Goal: Find specific page/section: Find specific page/section

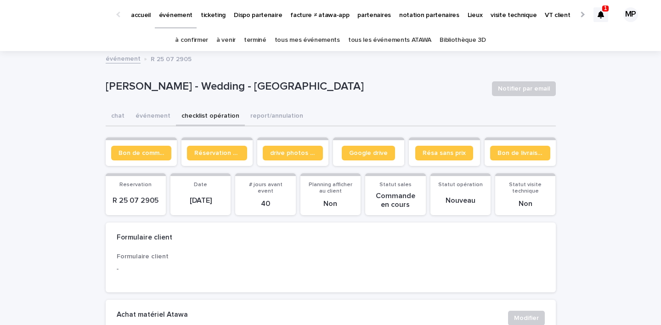
click at [397, 39] on link "tous les événements ATAWA" at bounding box center [389, 40] width 83 height 22
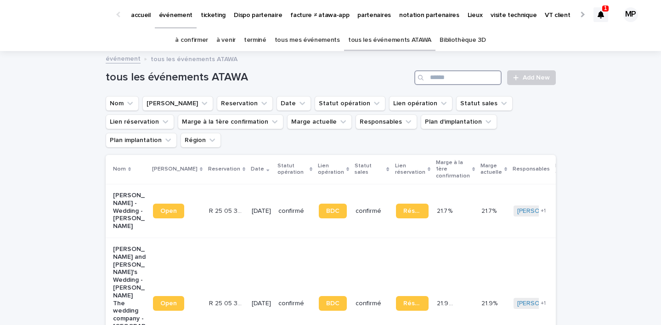
click at [444, 79] on input "Search" at bounding box center [457, 77] width 87 height 15
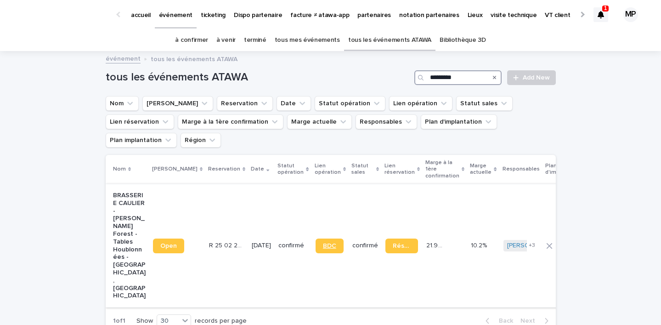
type input "*********"
click at [323, 242] on span "BDC" at bounding box center [329, 245] width 13 height 6
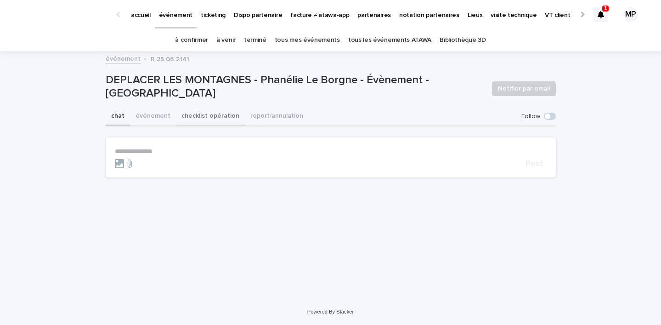
click at [192, 118] on button "checklist opération" at bounding box center [210, 116] width 69 height 19
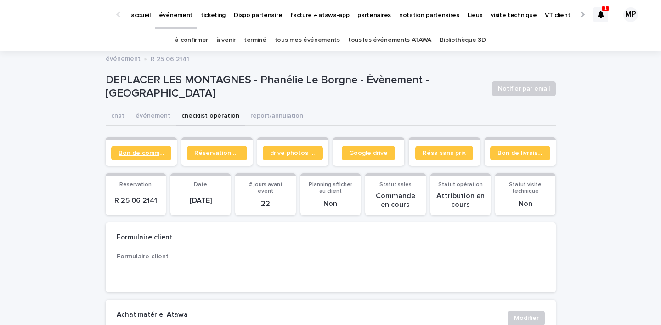
click at [145, 152] on span "Bon de commande" at bounding box center [140, 153] width 45 height 6
click at [374, 45] on link "tous les événements ATAWA" at bounding box center [389, 40] width 83 height 22
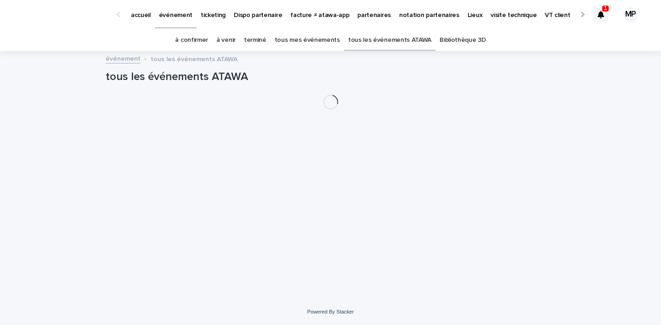
click at [357, 16] on p "partenaires" at bounding box center [374, 9] width 34 height 19
